Goal: Task Accomplishment & Management: Use online tool/utility

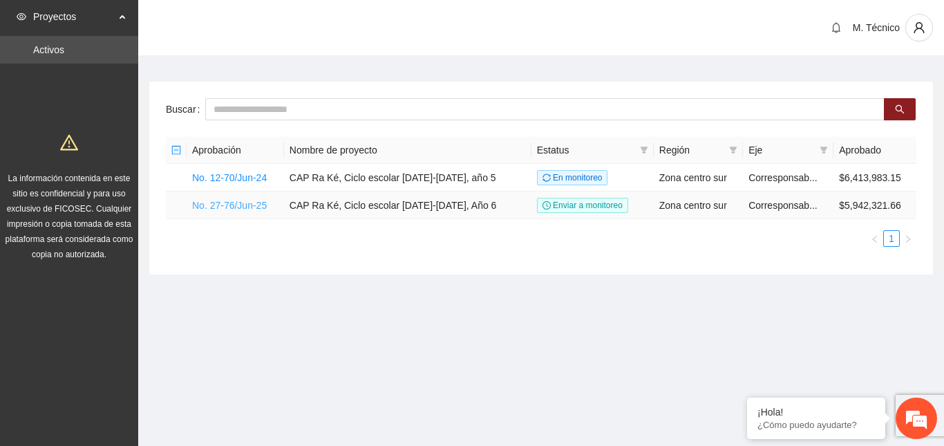
click at [222, 204] on link "No. 27-76/Jun-25" at bounding box center [229, 205] width 75 height 11
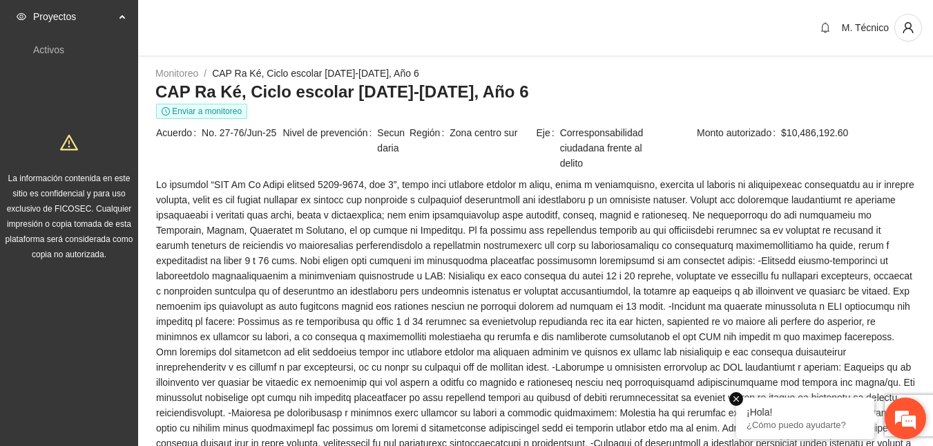
click at [736, 398] on em at bounding box center [736, 399] width 14 height 14
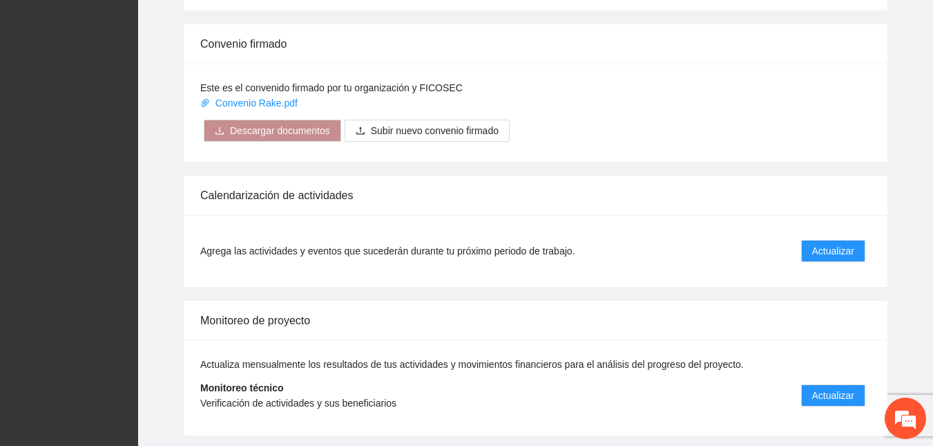
scroll to position [1333, 0]
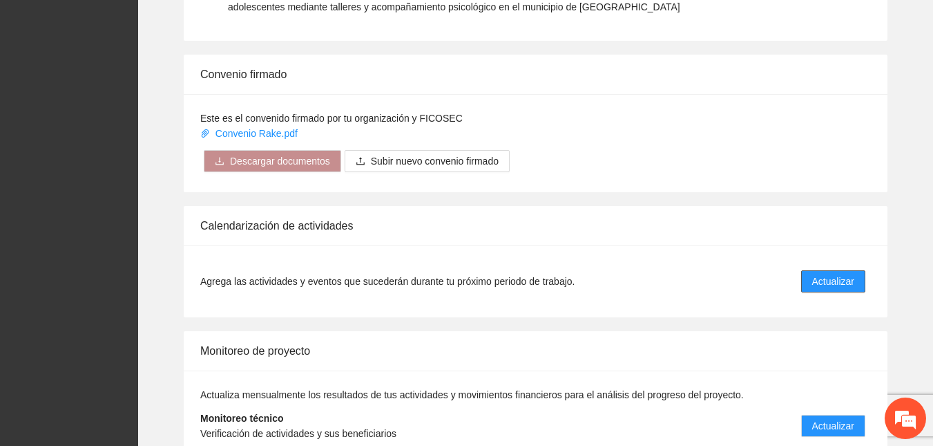
click at [854, 274] on span "Actualizar" at bounding box center [833, 281] width 42 height 15
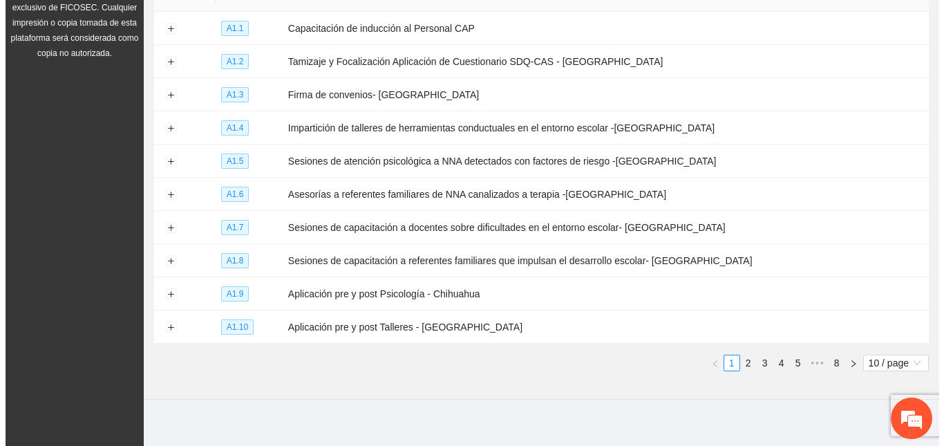
scroll to position [203, 0]
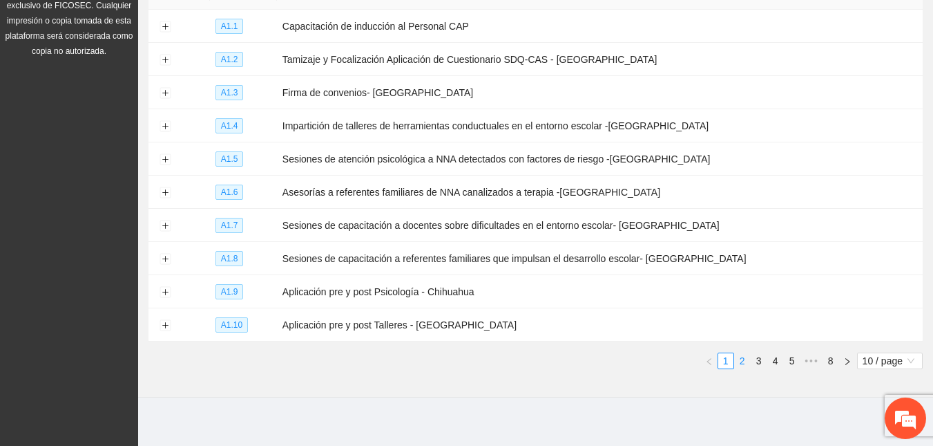
click at [747, 359] on link "2" at bounding box center [742, 360] width 15 height 15
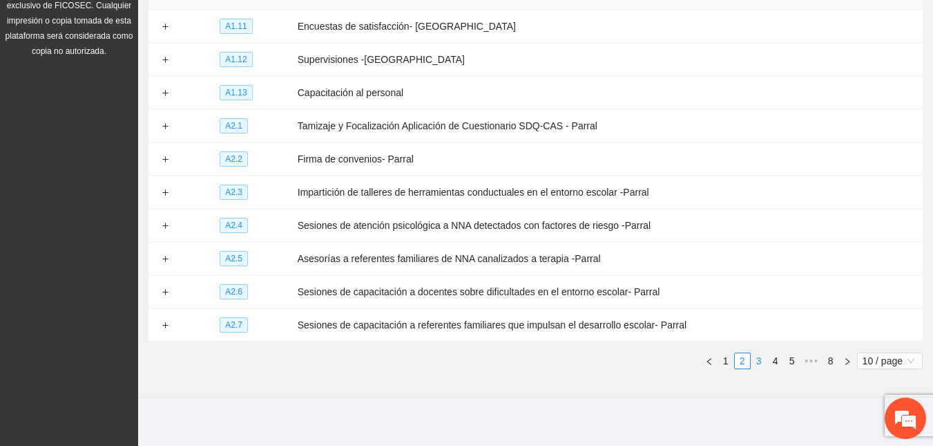
click at [758, 361] on li "3" at bounding box center [759, 360] width 17 height 17
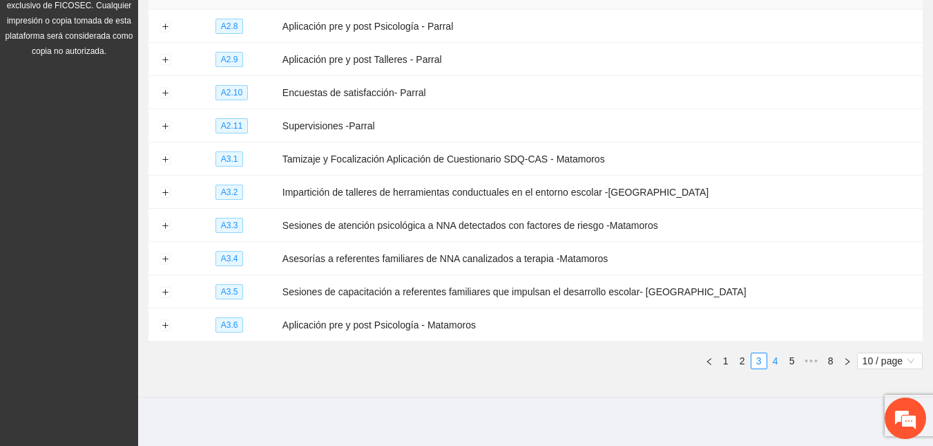
click at [780, 359] on link "4" at bounding box center [775, 360] width 15 height 15
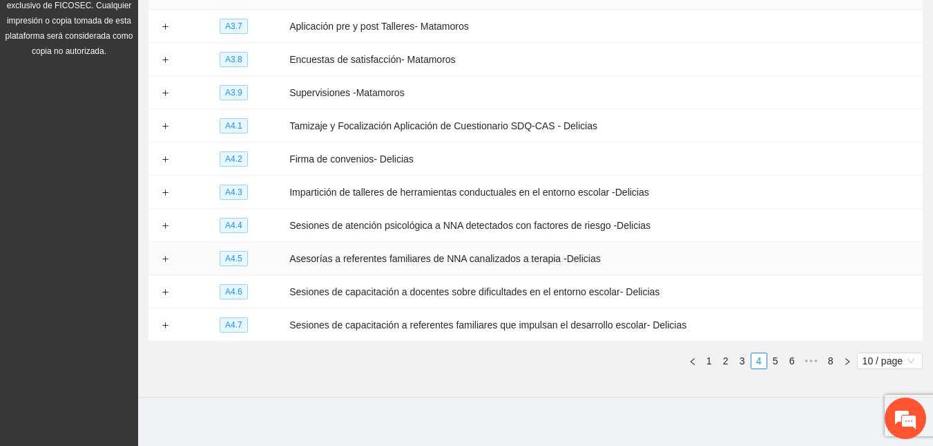
click at [173, 252] on td at bounding box center [165, 258] width 33 height 33
click at [164, 258] on button "Expand row" at bounding box center [165, 259] width 11 height 11
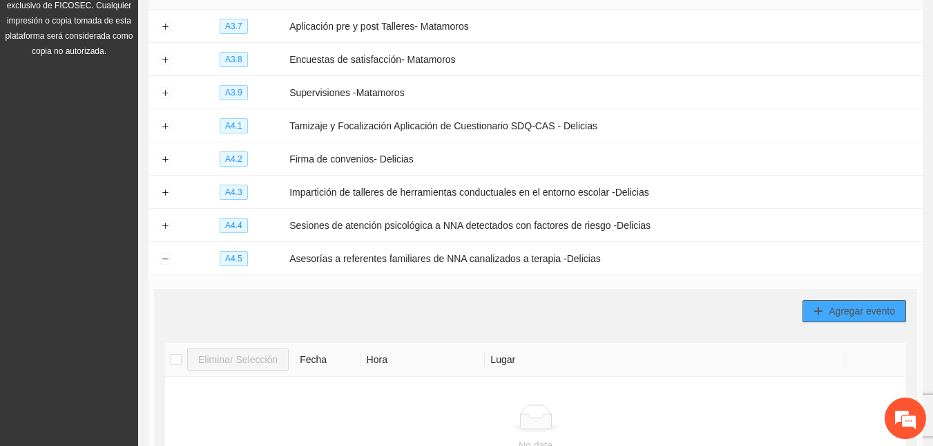
click at [891, 307] on span "Agregar evento" at bounding box center [862, 310] width 66 height 15
